Goal: Transaction & Acquisition: Purchase product/service

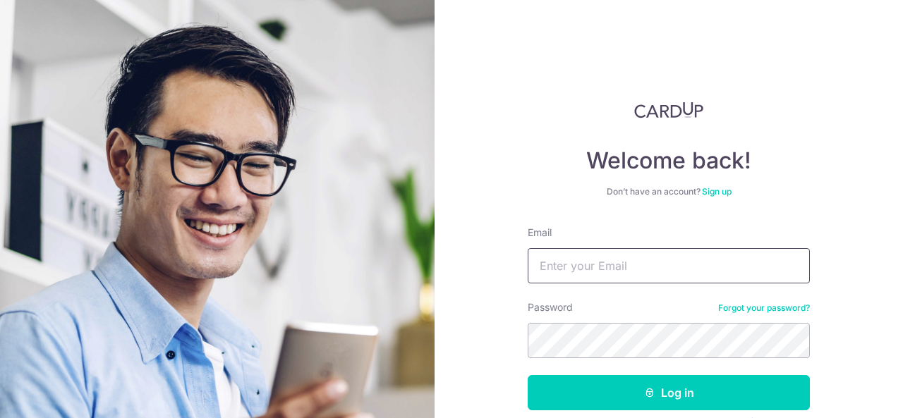
click at [611, 262] on input "Email" at bounding box center [669, 265] width 282 height 35
type input "[EMAIL_ADDRESS][DOMAIN_NAME]"
click at [528, 375] on button "Log in" at bounding box center [669, 392] width 282 height 35
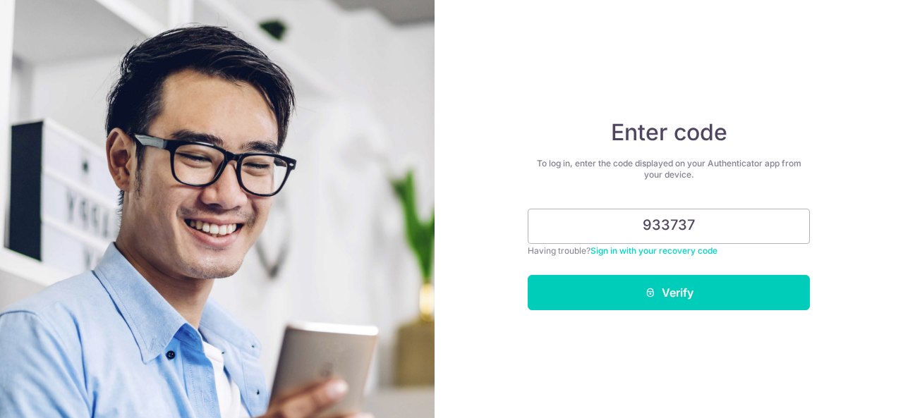
type input "933737"
click at [528, 275] on button "Verify" at bounding box center [669, 292] width 282 height 35
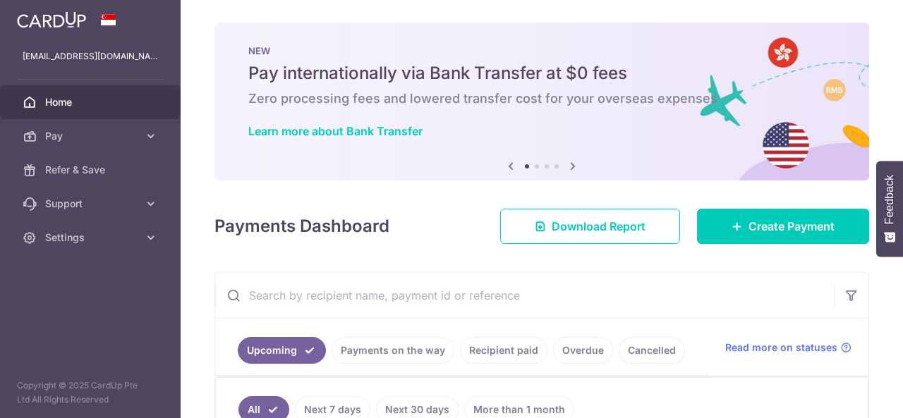
click at [596, 286] on input "text" at bounding box center [524, 295] width 619 height 45
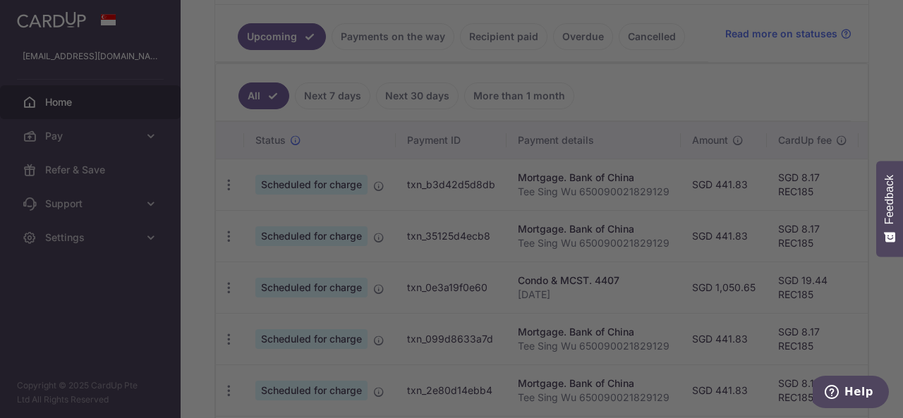
click at [698, 87] on div at bounding box center [456, 211] width 912 height 423
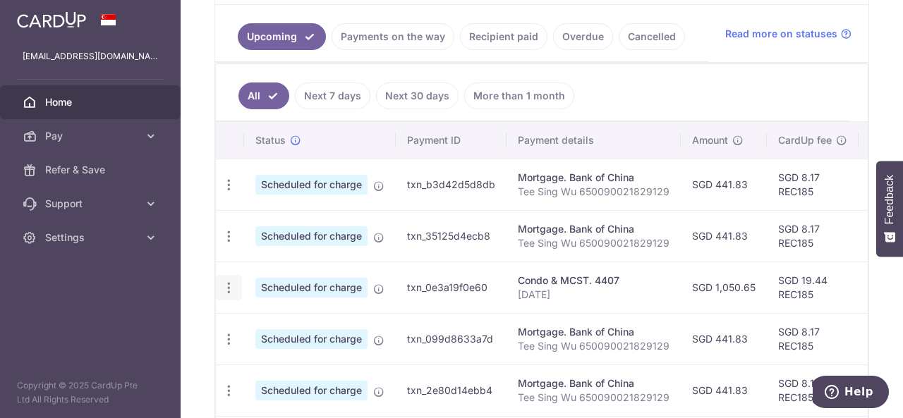
click at [228, 286] on icon "button" at bounding box center [229, 288] width 15 height 15
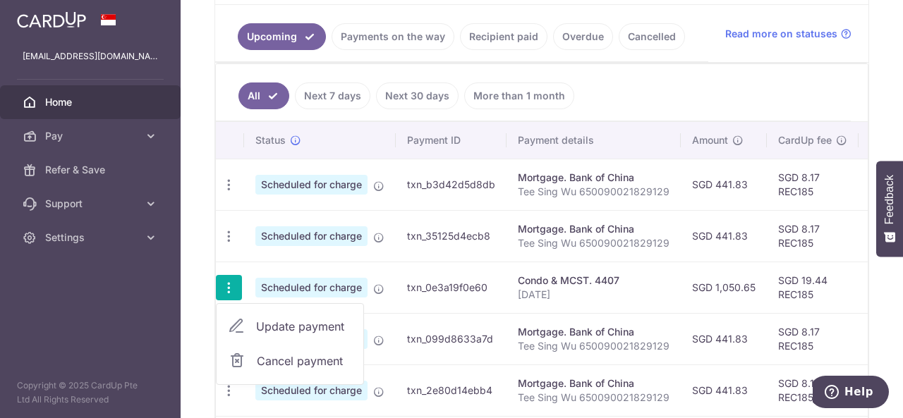
click at [279, 322] on span "Update payment" at bounding box center [304, 326] width 96 height 17
radio input "true"
type input "1,050.65"
type input "20/11/2025"
type input "27-10-13"
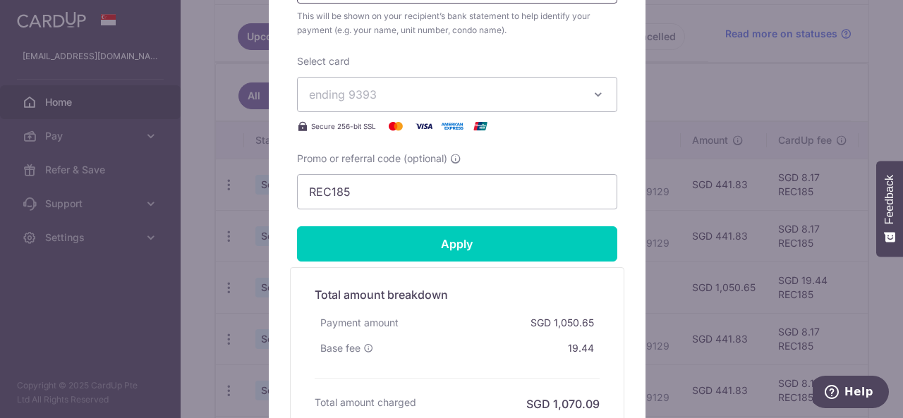
scroll to position [594, 0]
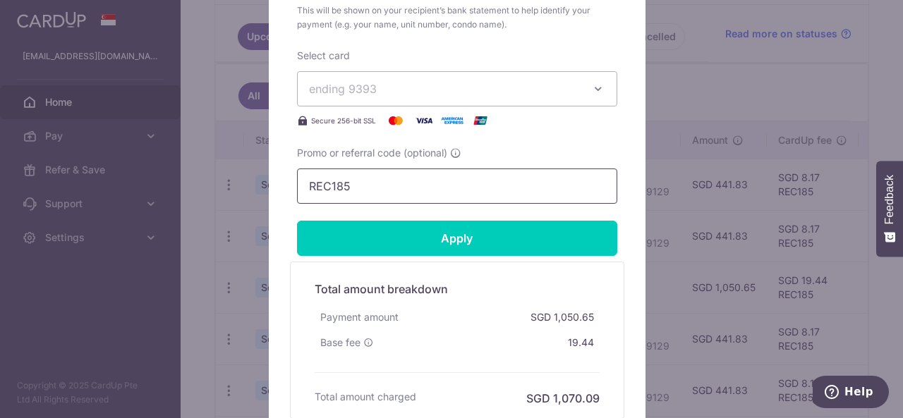
drag, startPoint x: 371, startPoint y: 193, endPoint x: 112, endPoint y: 183, distance: 259.2
click at [112, 183] on div "Edit payment By clicking apply, you will make changes to all payments to 4407 s…" at bounding box center [451, 209] width 903 height 418
paste input "3HOME25R"
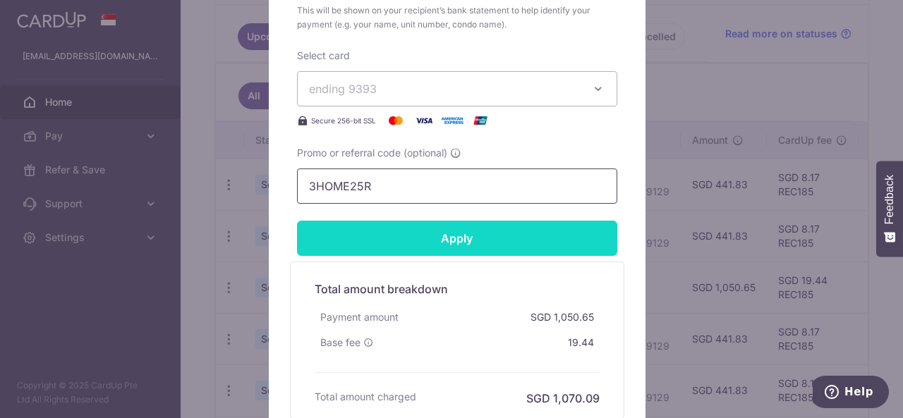
type input "3HOME25R"
click at [457, 242] on input "Apply" at bounding box center [457, 238] width 320 height 35
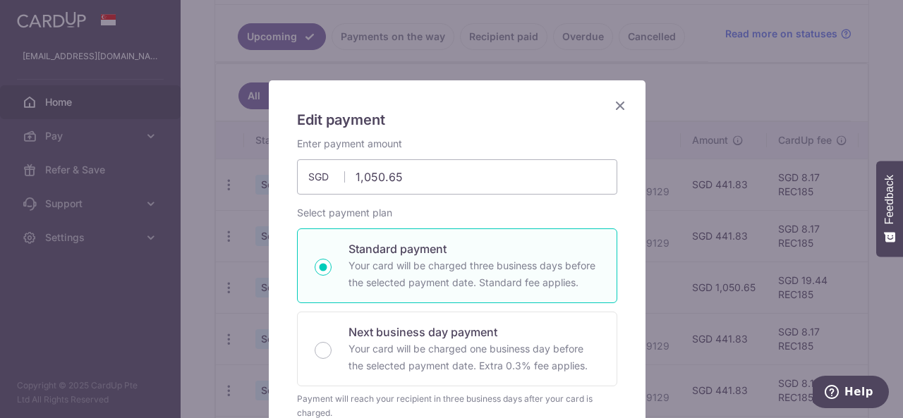
scroll to position [0, 0]
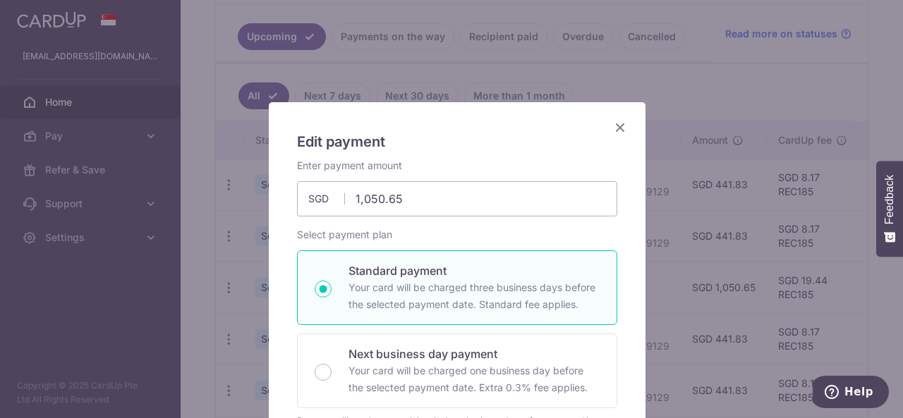
click at [617, 128] on icon "Close" at bounding box center [620, 128] width 17 height 18
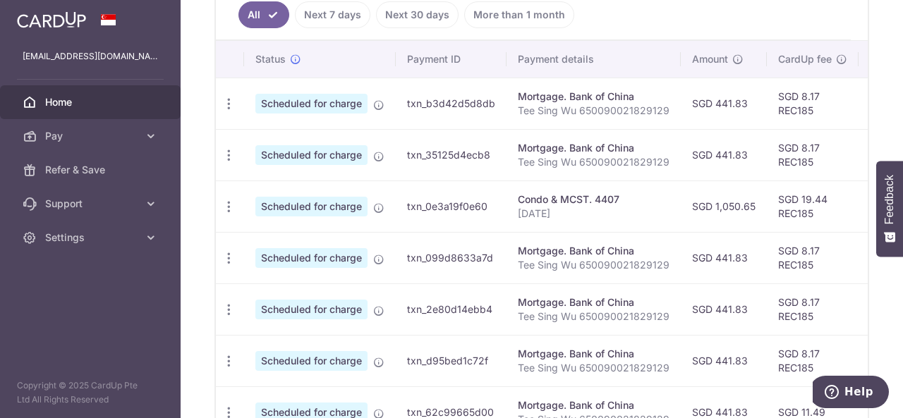
scroll to position [384, 0]
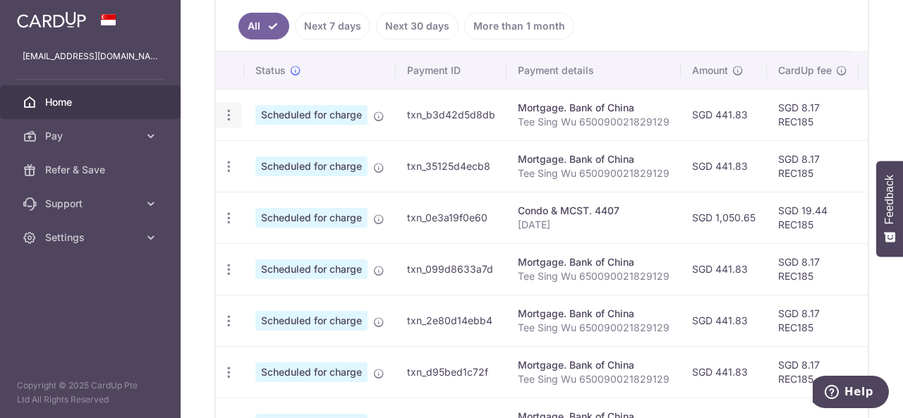
click at [229, 115] on icon "button" at bounding box center [229, 115] width 15 height 15
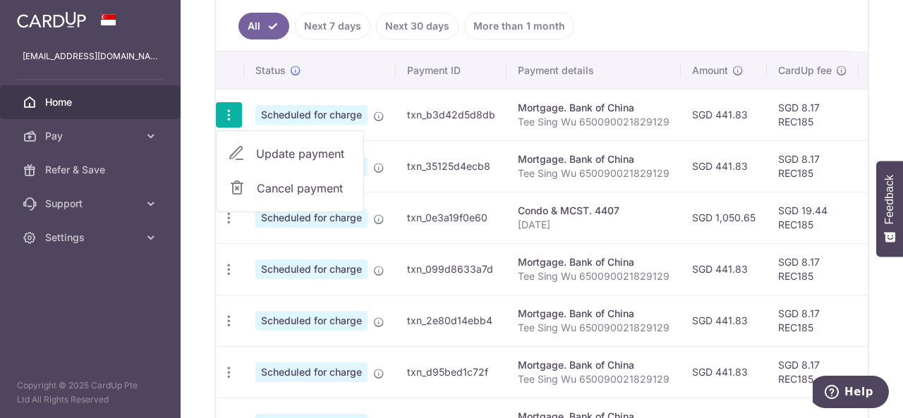
click at [279, 150] on span "Update payment" at bounding box center [304, 153] width 96 height 17
radio input "true"
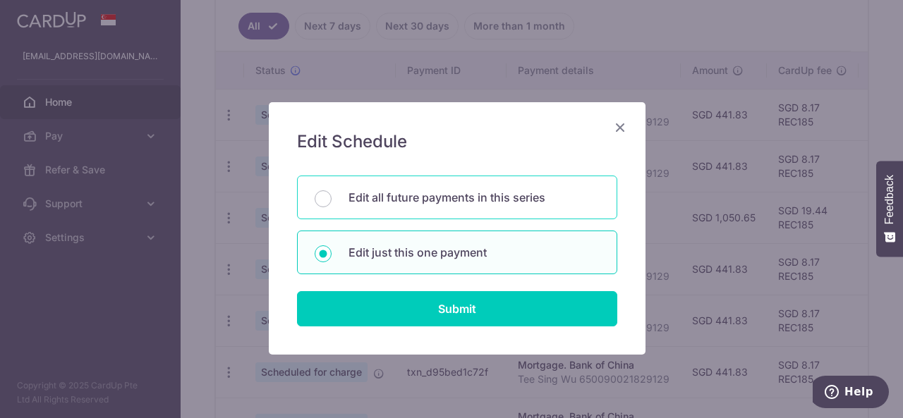
click at [382, 198] on p "Edit all future payments in this series" at bounding box center [474, 197] width 251 height 17
click at [332, 198] on input "Edit all future payments in this series" at bounding box center [323, 199] width 17 height 17
radio input "true"
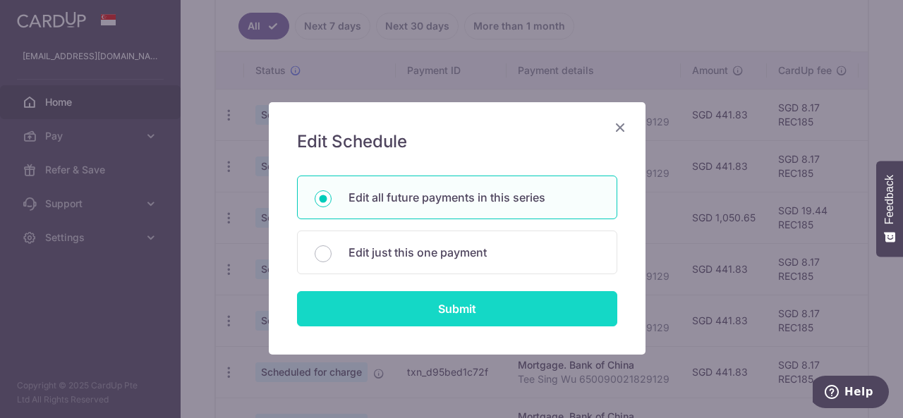
click at [445, 313] on input "Submit" at bounding box center [457, 308] width 320 height 35
radio input "true"
type input "441.83"
type input "Tee Sing Wu 650090021829129"
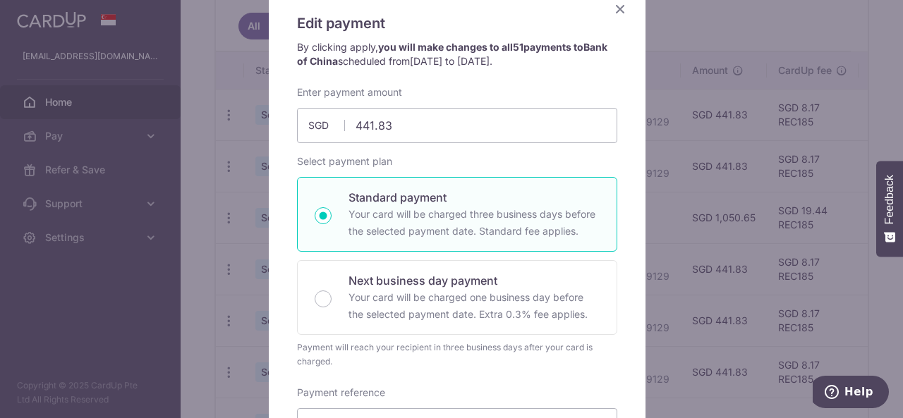
scroll to position [0, 0]
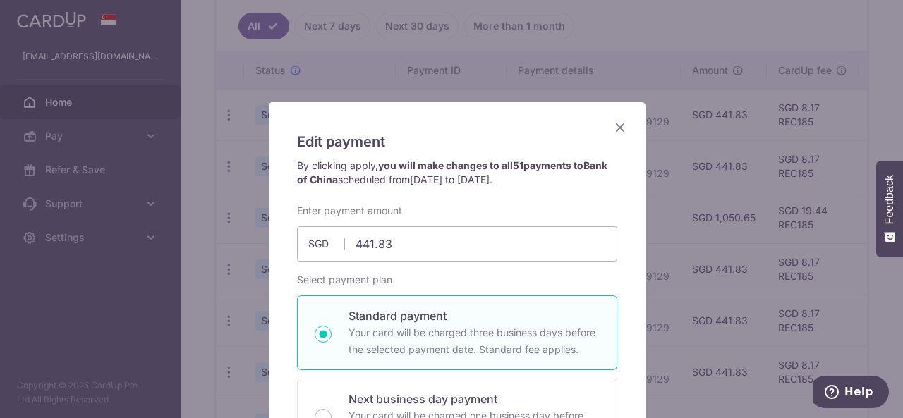
click at [615, 126] on icon "Close" at bounding box center [620, 128] width 17 height 18
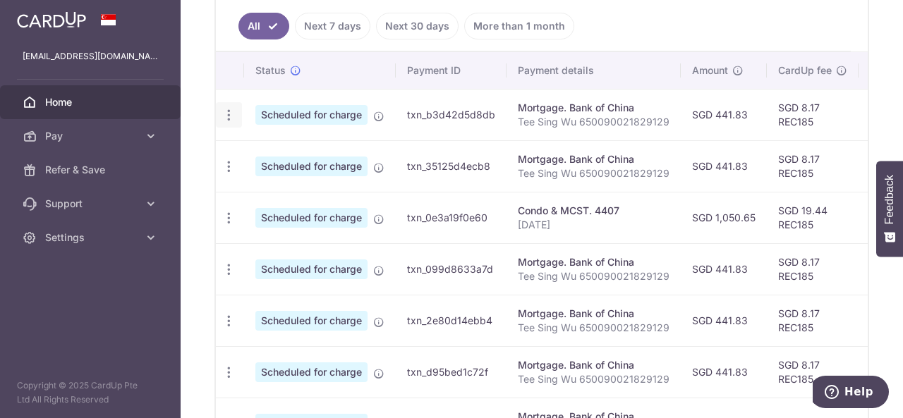
click at [225, 114] on icon "button" at bounding box center [229, 115] width 15 height 15
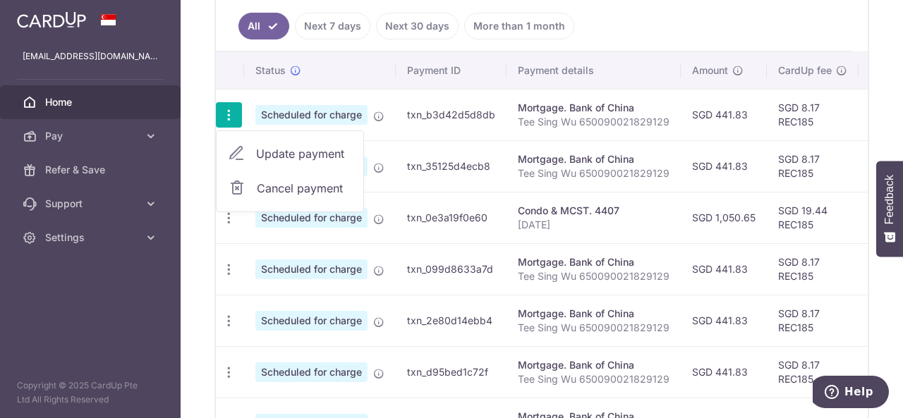
click at [284, 150] on span "Update payment" at bounding box center [304, 153] width 96 height 17
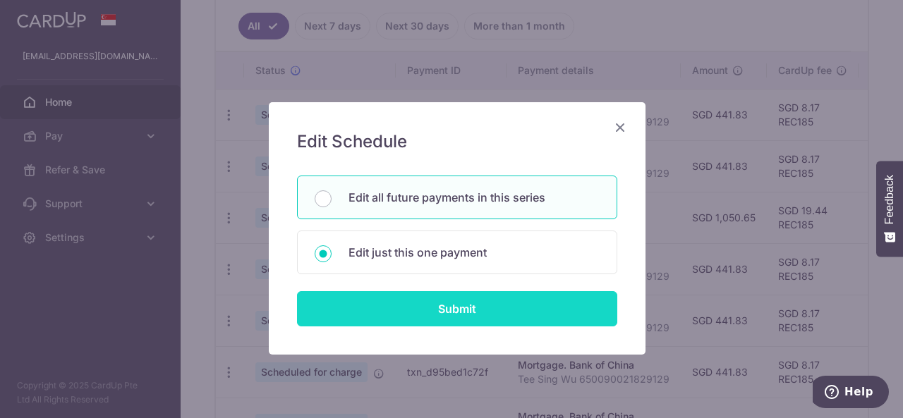
click at [445, 312] on input "Submit" at bounding box center [457, 308] width 320 height 35
radio input "true"
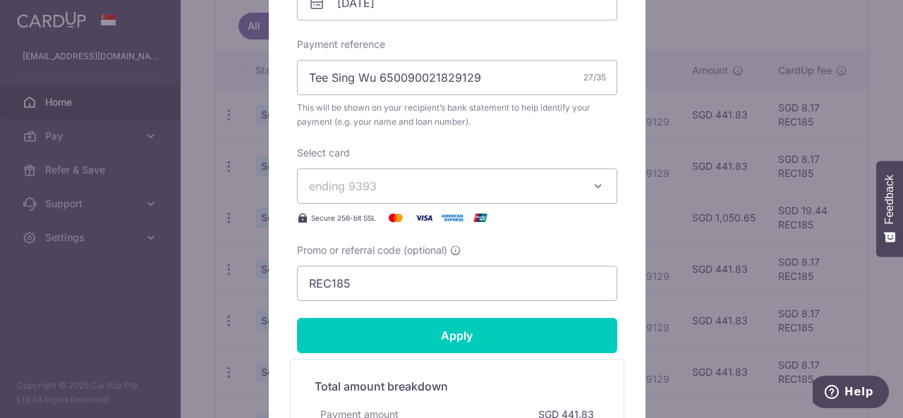
scroll to position [498, 0]
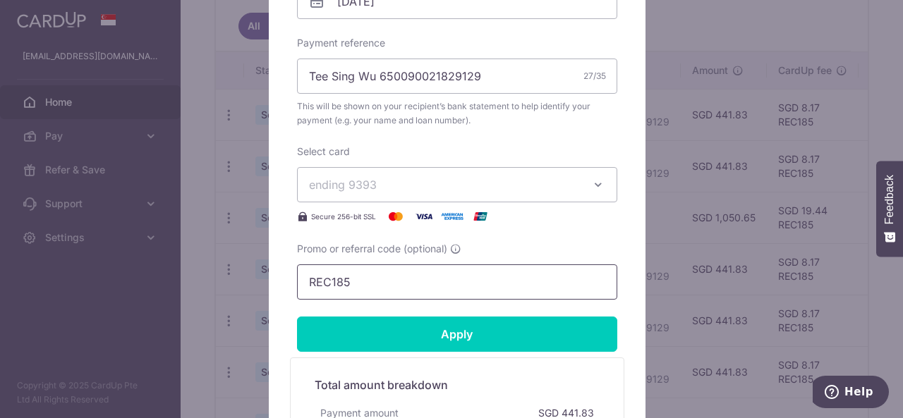
drag, startPoint x: 362, startPoint y: 282, endPoint x: 151, endPoint y: 276, distance: 211.0
click at [151, 276] on div "Edit payment By clicking apply, you will make changes to all 51 payments to Ban…" at bounding box center [451, 209] width 903 height 418
paste input "3HOME25R"
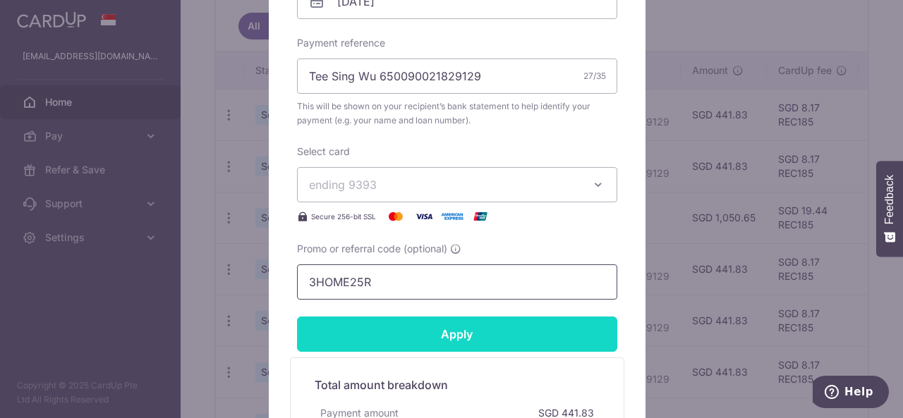
type input "3HOME25R"
click at [443, 337] on input "Apply" at bounding box center [457, 334] width 320 height 35
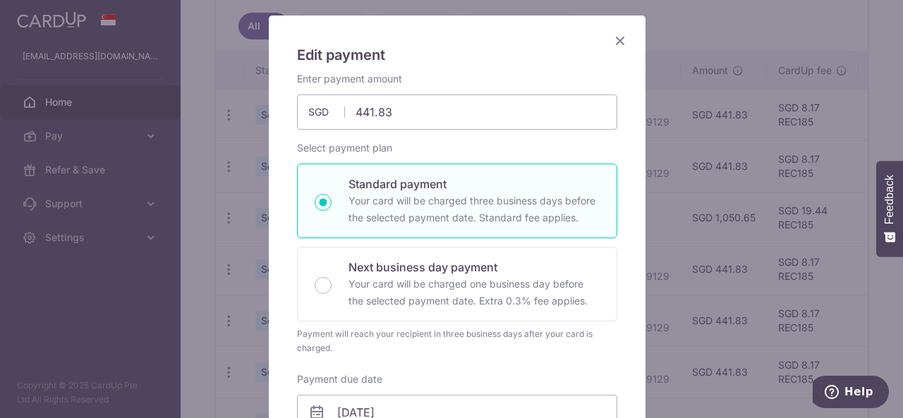
scroll to position [80, 0]
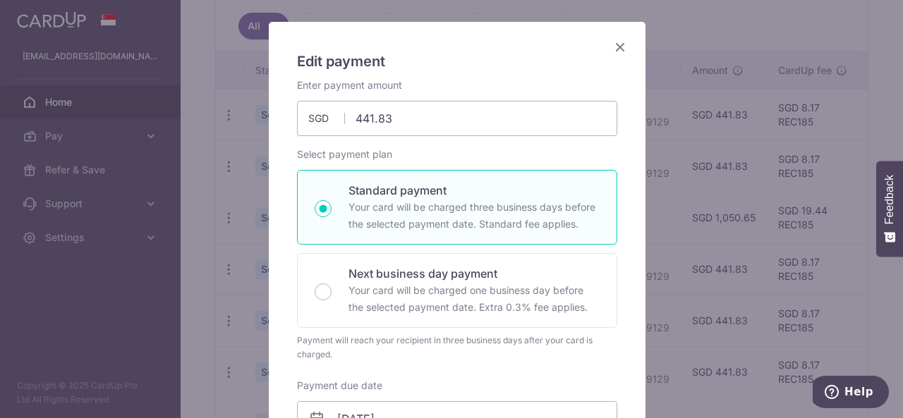
click at [622, 42] on icon "Close" at bounding box center [620, 47] width 17 height 18
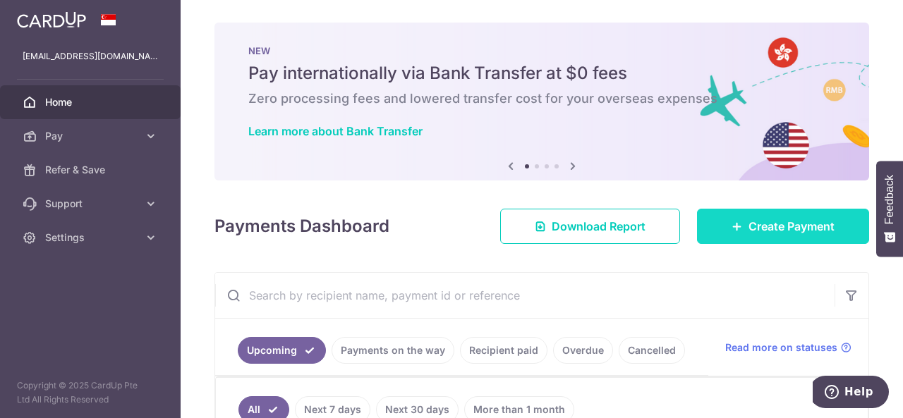
click at [779, 229] on span "Create Payment" at bounding box center [792, 226] width 86 height 17
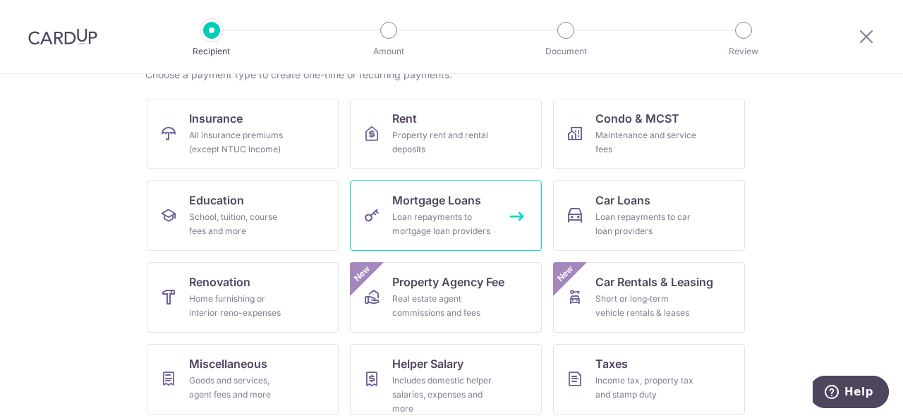
scroll to position [125, 0]
click at [416, 219] on div "Loan repayments to mortgage loan providers" at bounding box center [443, 223] width 102 height 28
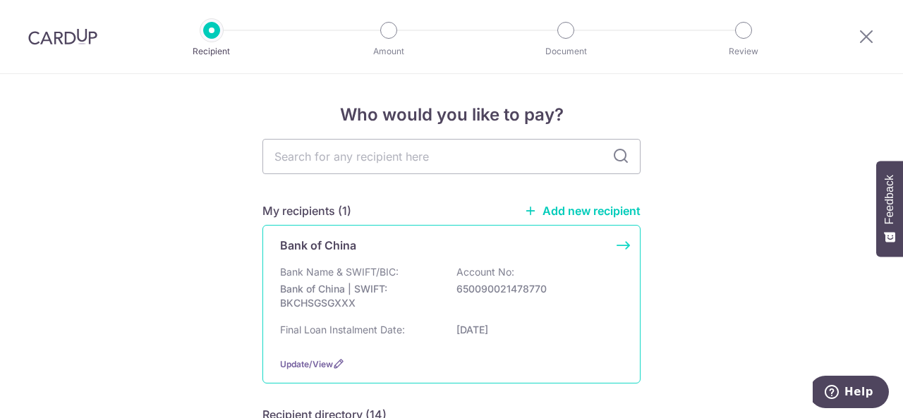
click at [415, 284] on p "Bank of China | SWIFT: BKCHSGSGXXX" at bounding box center [359, 296] width 158 height 28
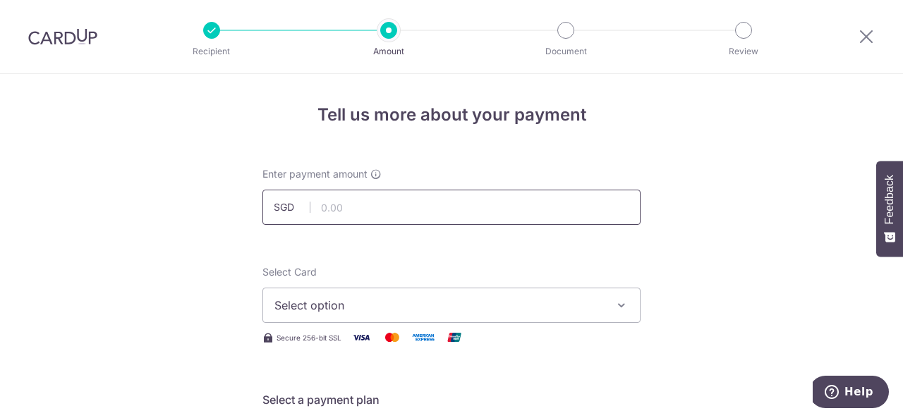
click at [365, 207] on input "text" at bounding box center [451, 207] width 378 height 35
type input "445.00"
click at [438, 293] on button "Select option" at bounding box center [451, 305] width 378 height 35
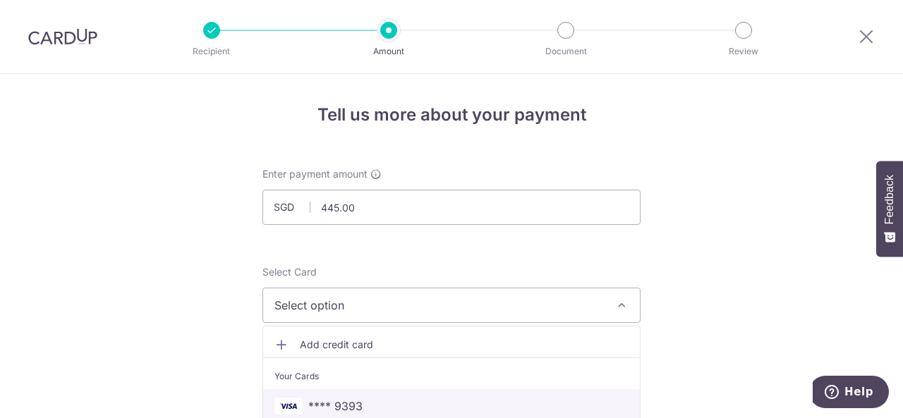
click at [358, 399] on span "**** 9393" at bounding box center [451, 406] width 354 height 17
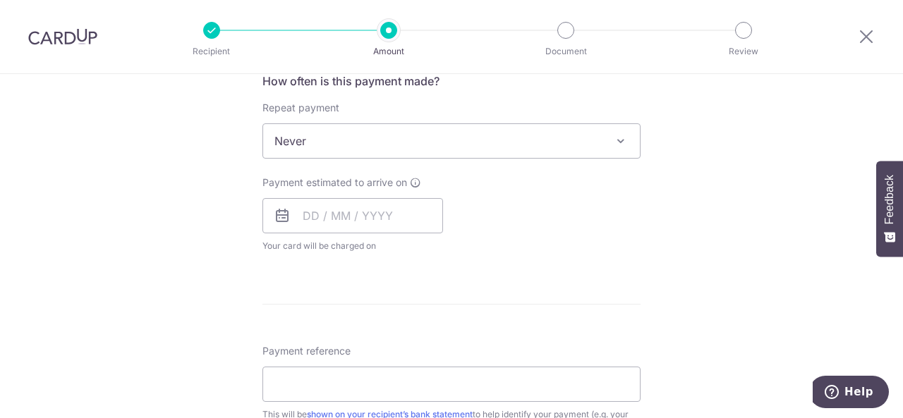
scroll to position [550, 0]
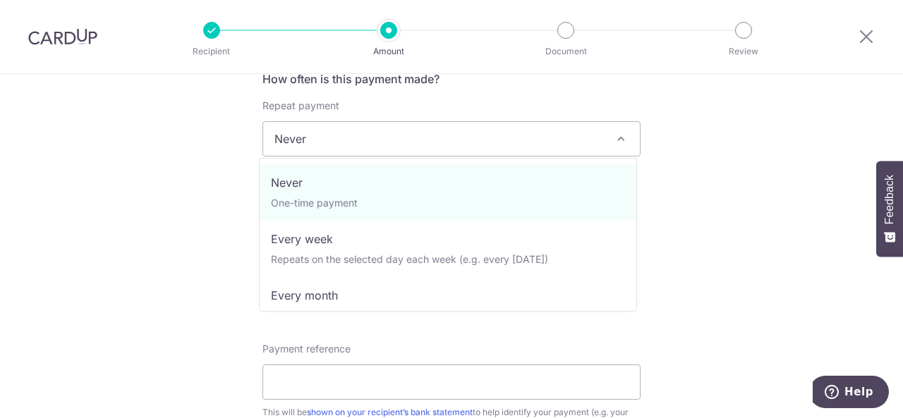
click at [608, 140] on span "Never" at bounding box center [451, 138] width 378 height 35
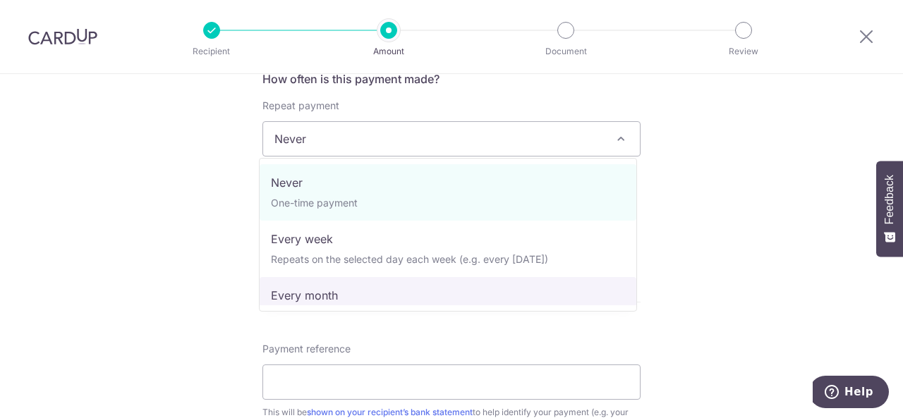
select select "3"
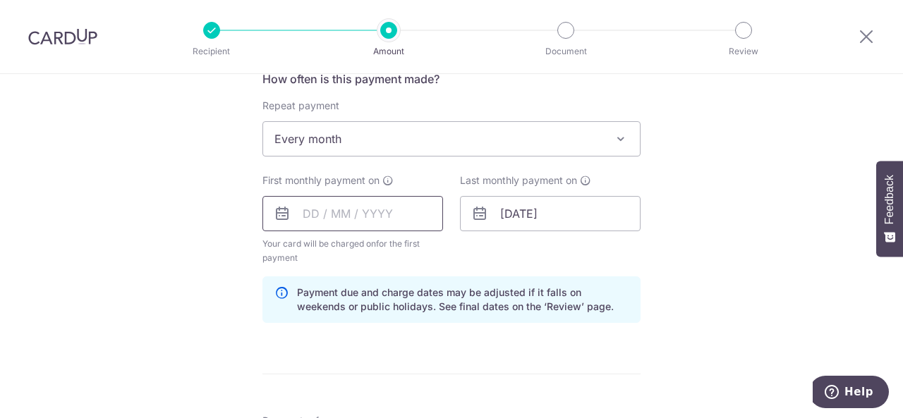
click at [367, 205] on input "text" at bounding box center [352, 213] width 181 height 35
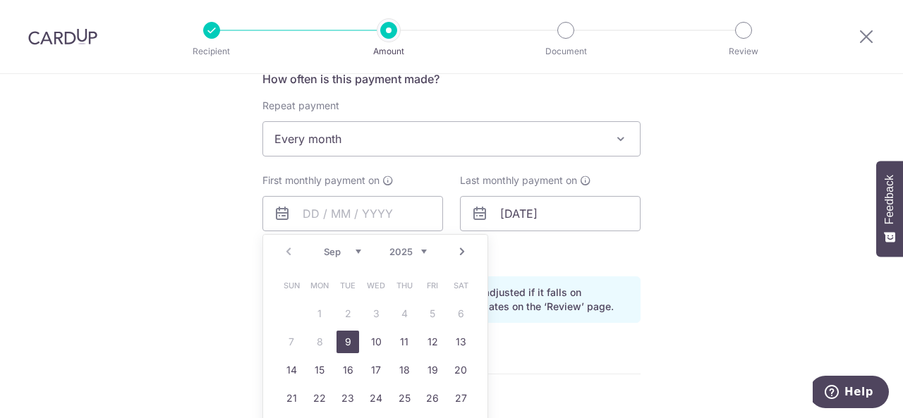
click at [458, 251] on link "Next" at bounding box center [462, 251] width 17 height 17
click at [373, 313] on link "1" at bounding box center [376, 314] width 23 height 23
type input "01/10/2025"
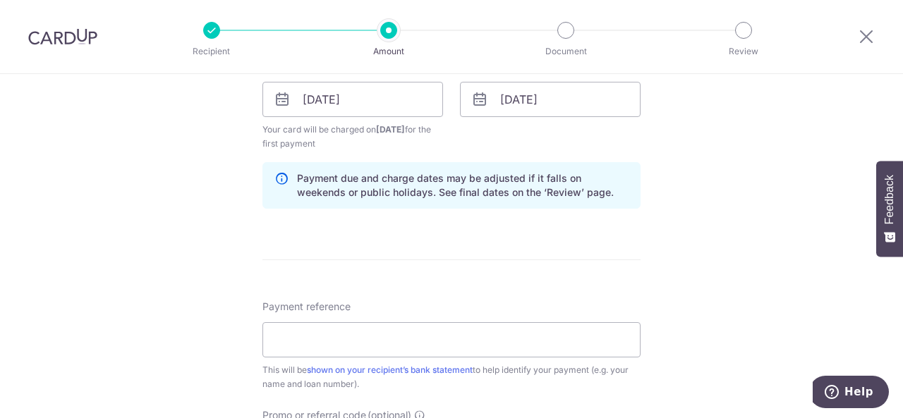
scroll to position [768, 0]
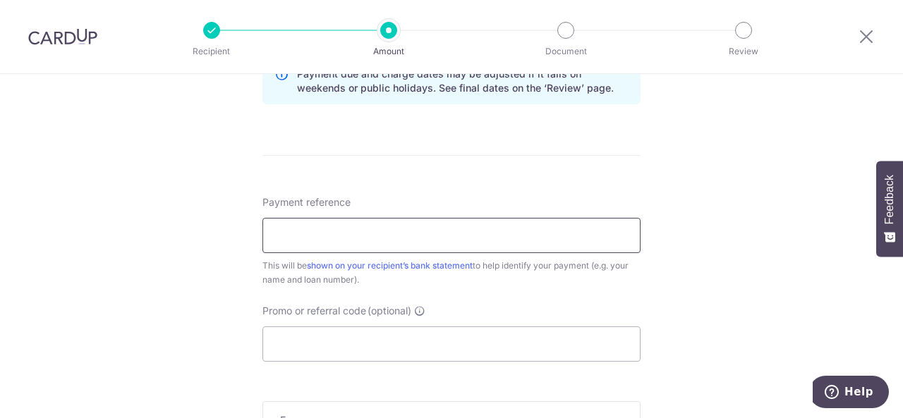
click at [321, 231] on input "Payment reference" at bounding box center [451, 235] width 378 height 35
type input "Tee Sing Wu 650090021829129"
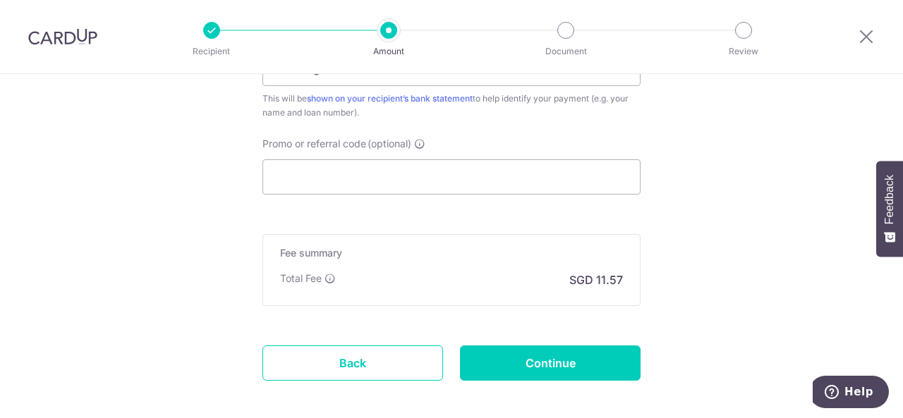
scroll to position [934, 0]
click at [354, 174] on input "Promo or referral code (optional)" at bounding box center [451, 178] width 378 height 35
paste input "3HOME25R"
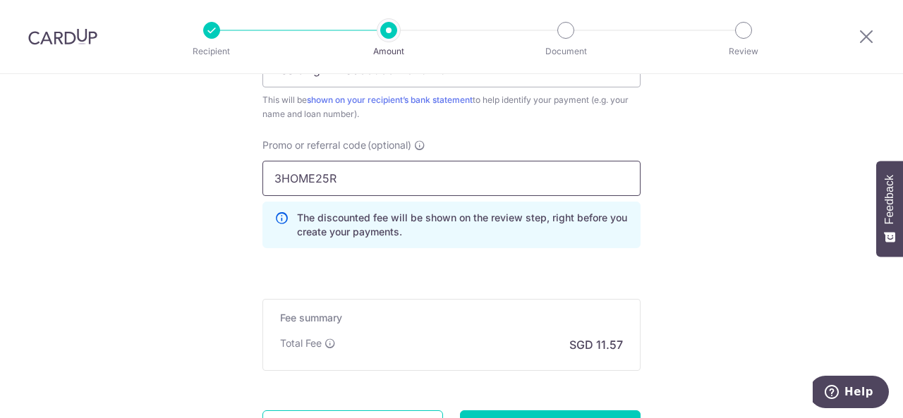
type input "3HOME25R"
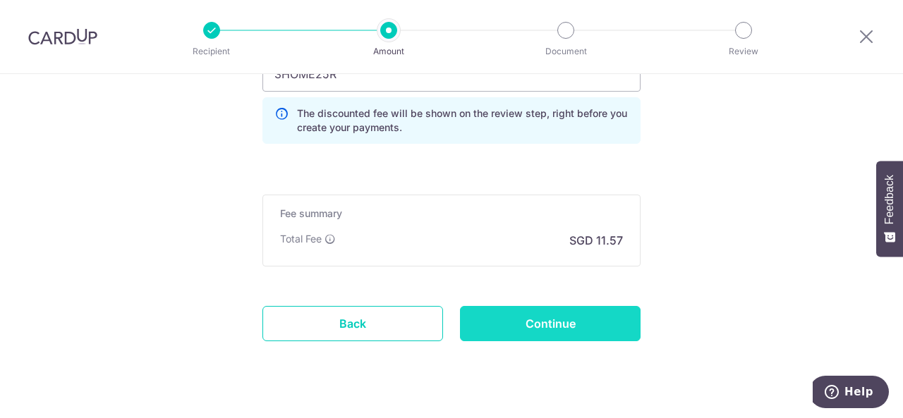
click at [565, 328] on input "Continue" at bounding box center [550, 323] width 181 height 35
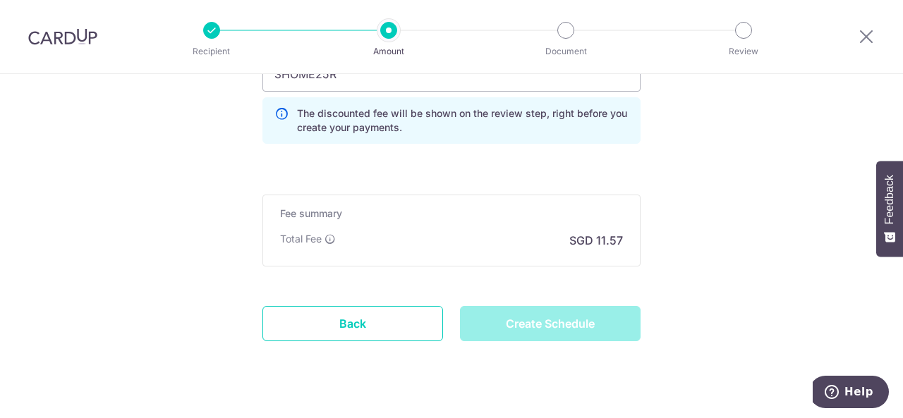
type input "Create Schedule"
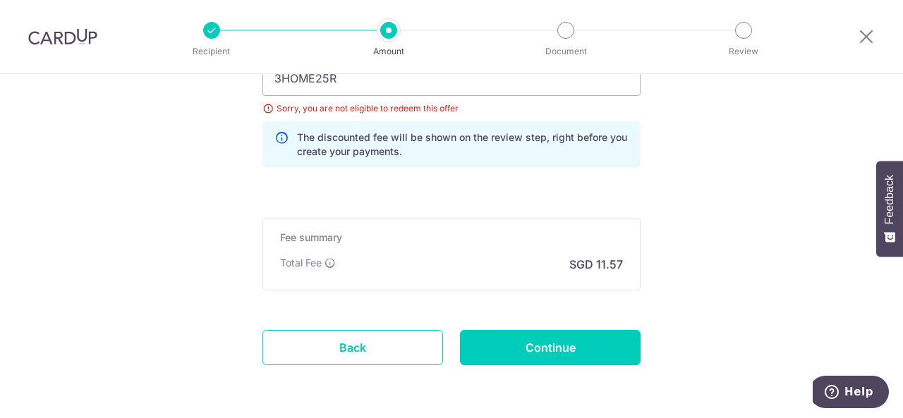
scroll to position [1012, 0]
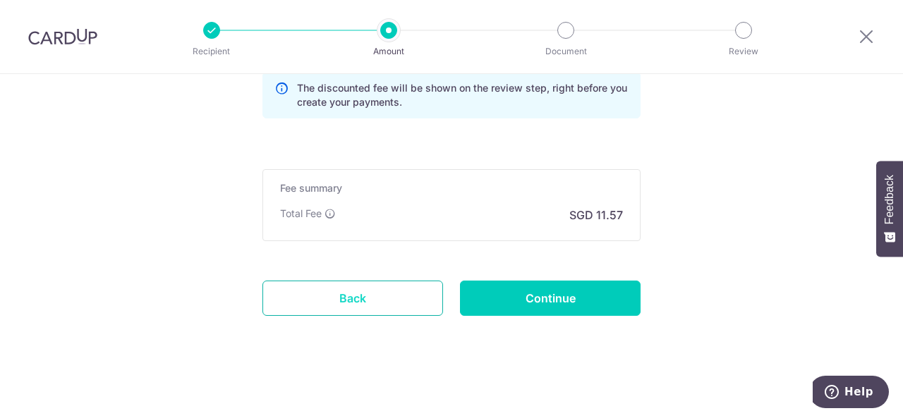
click at [334, 284] on link "Back" at bounding box center [352, 298] width 181 height 35
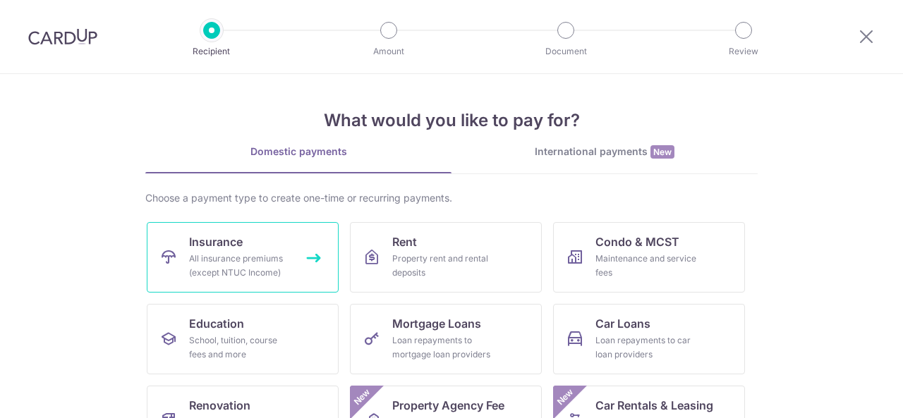
click at [223, 258] on div "All insurance premiums (except NTUC Income)" at bounding box center [240, 266] width 102 height 28
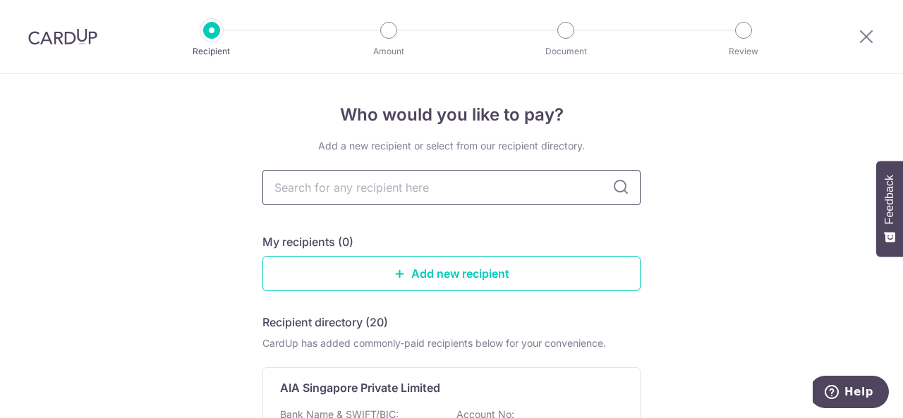
click at [492, 201] on input "text" at bounding box center [451, 187] width 378 height 35
click at [555, 239] on div "My recipients (0)" at bounding box center [451, 242] width 378 height 17
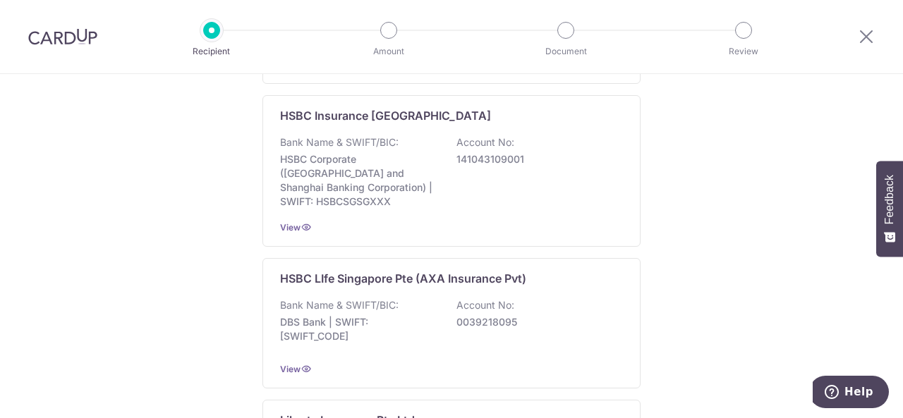
scroll to position [980, 0]
click at [740, 229] on div "Who would you like to pay? Add a new recipient or select from our recipient dir…" at bounding box center [451, 27] width 903 height 1867
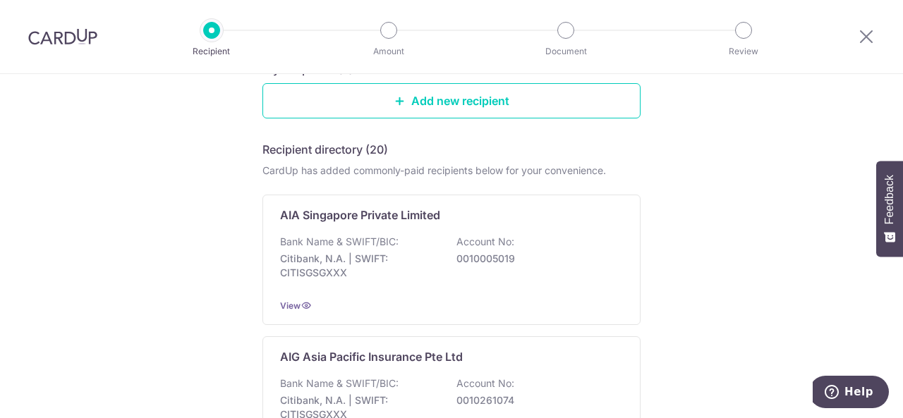
scroll to position [0, 0]
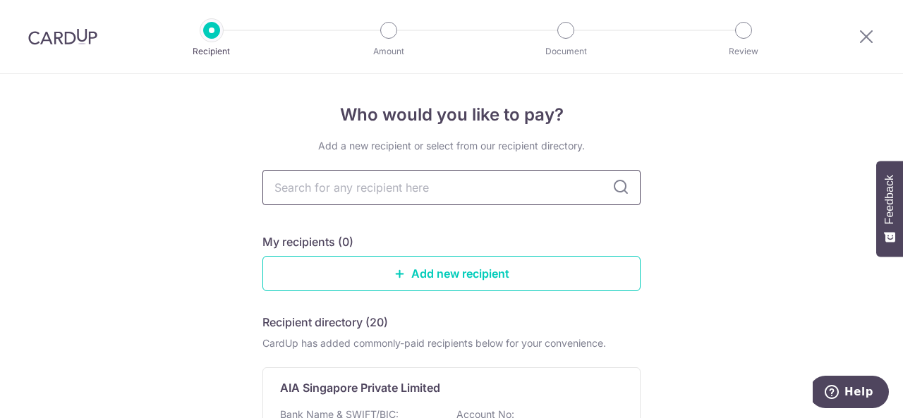
click at [359, 186] on input "text" at bounding box center [451, 187] width 378 height 35
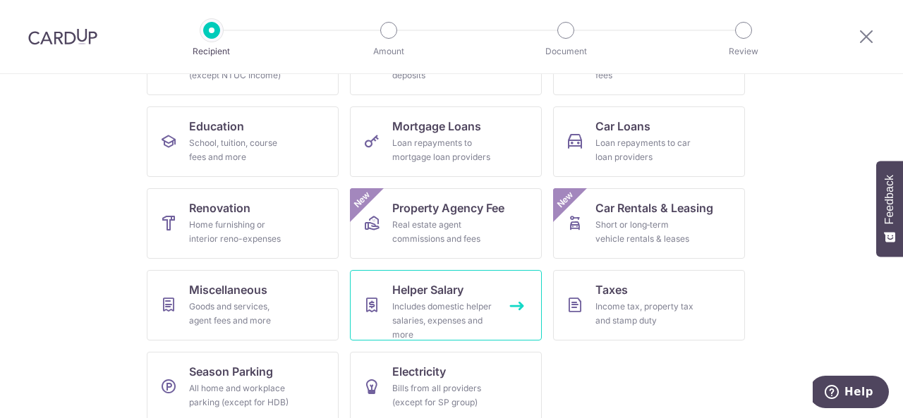
scroll to position [212, 0]
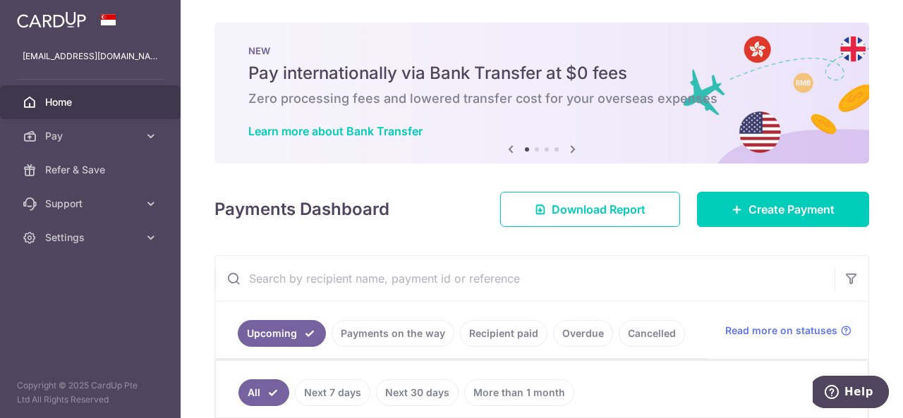
click at [528, 329] on link "Recipient paid" at bounding box center [503, 333] width 87 height 27
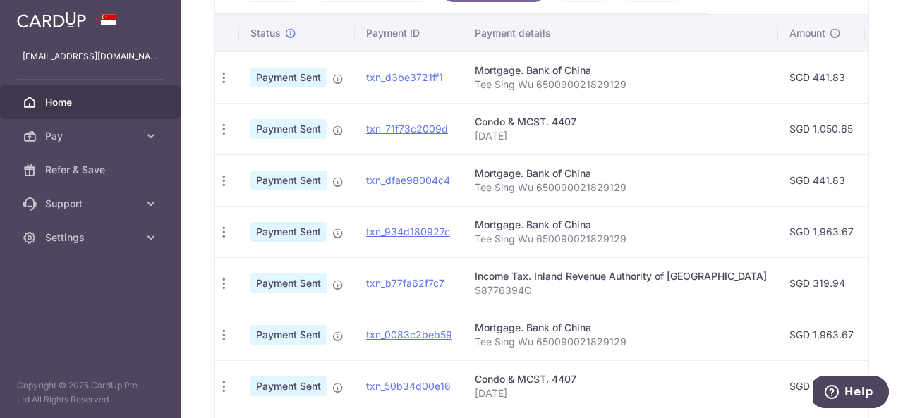
scroll to position [353, 0]
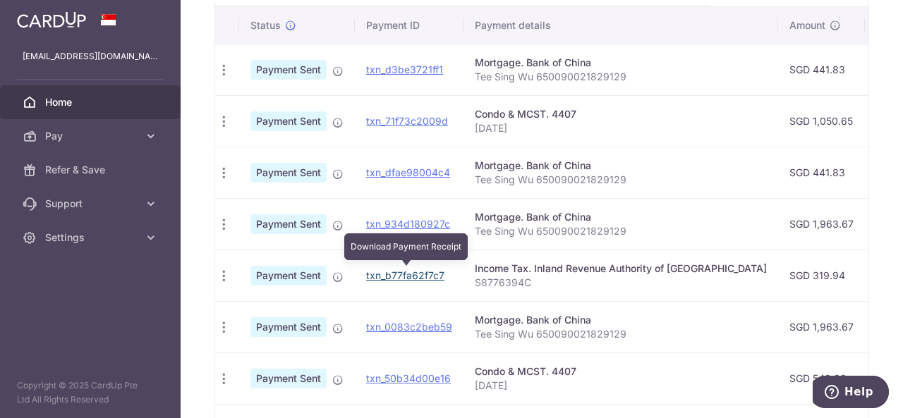
click at [392, 272] on link "txn_b77fa62f7c7" at bounding box center [405, 276] width 78 height 12
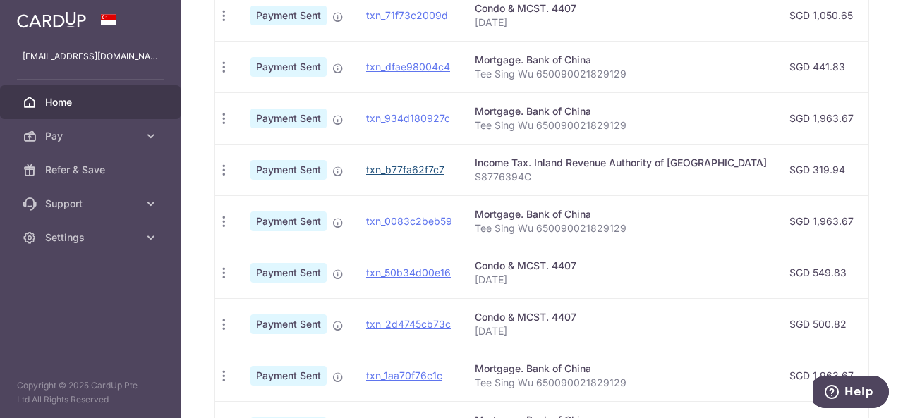
scroll to position [468, 0]
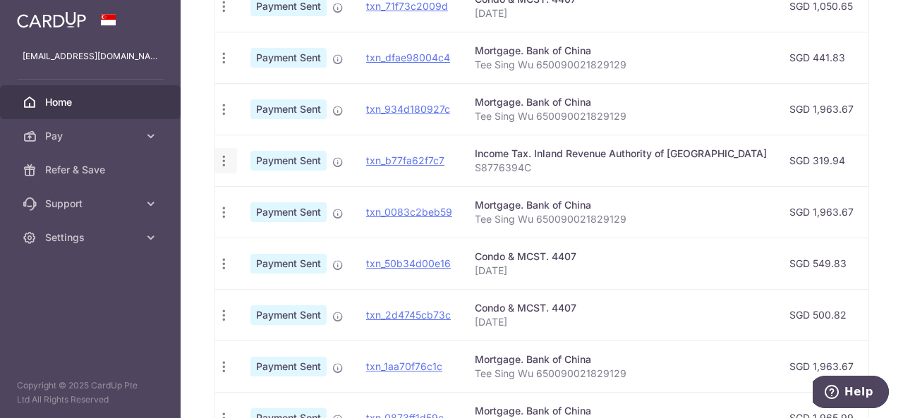
click at [227, 157] on icon "button" at bounding box center [224, 161] width 15 height 15
click at [298, 193] on span "PDF Receipt" at bounding box center [299, 200] width 96 height 14
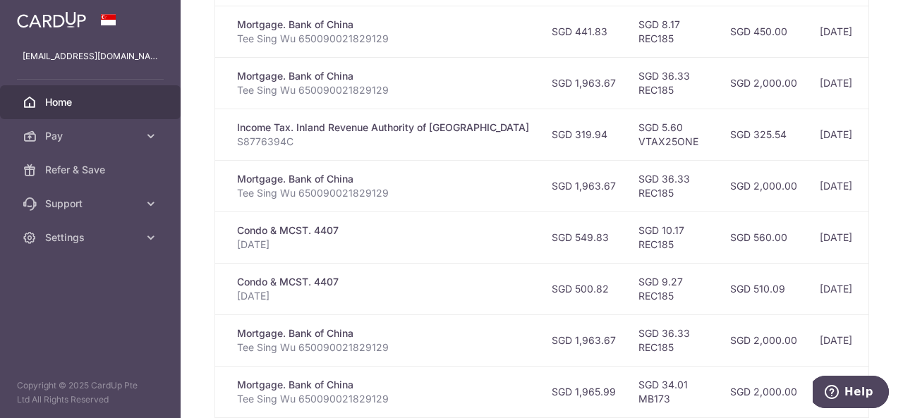
scroll to position [477, 0]
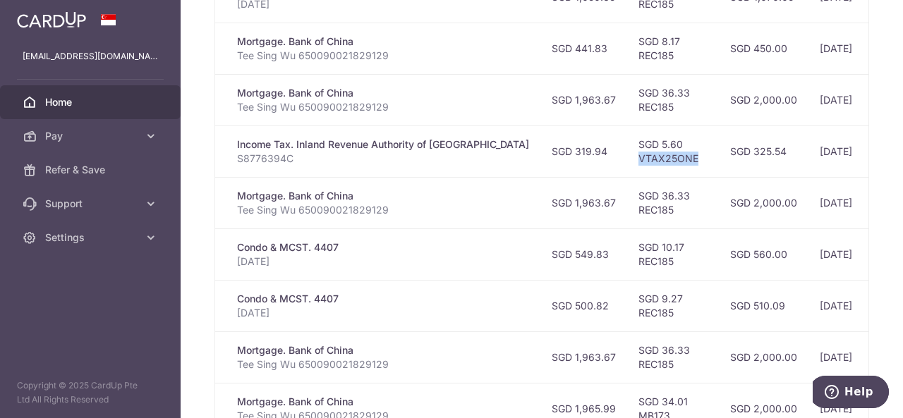
drag, startPoint x: 588, startPoint y: 157, endPoint x: 648, endPoint y: 153, distance: 60.1
click at [648, 153] on td "SGD 5.60 VTAX25ONE" at bounding box center [673, 152] width 92 height 52
copy td "VTAX25ONE"
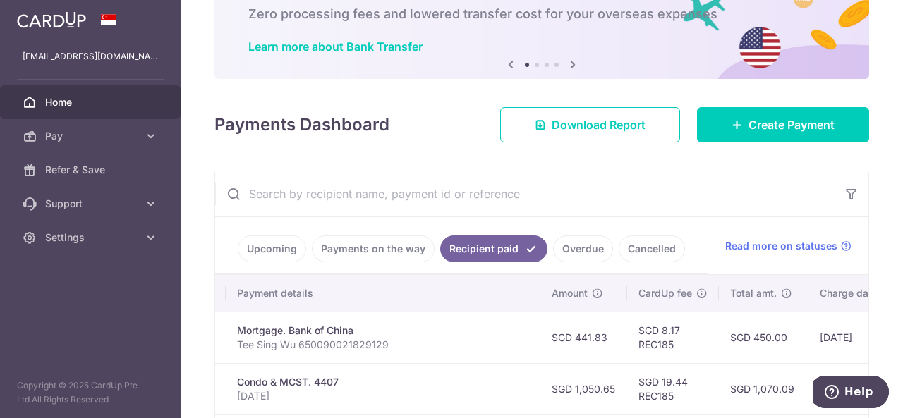
scroll to position [0, 0]
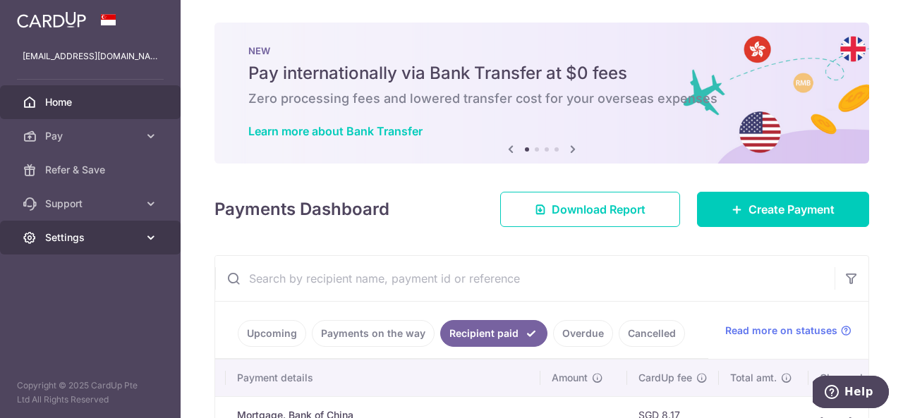
click at [132, 234] on span "Settings" at bounding box center [91, 238] width 93 height 14
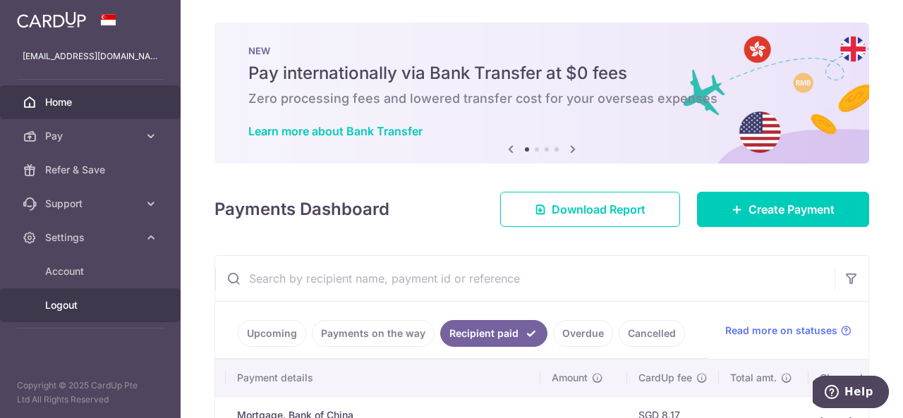
click at [63, 306] on span "Logout" at bounding box center [91, 305] width 93 height 14
